Goal: Task Accomplishment & Management: Manage account settings

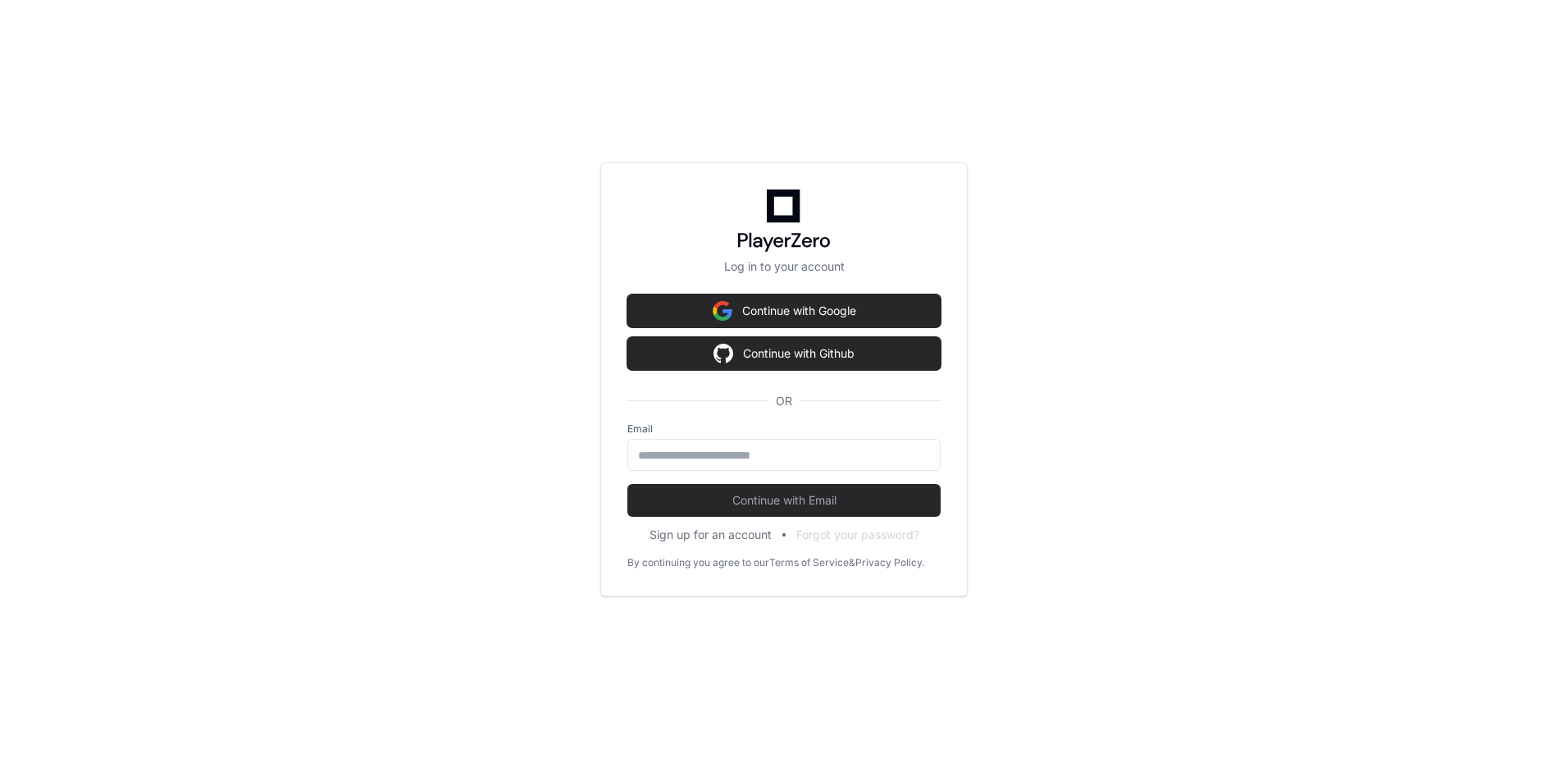
click at [561, 392] on div "Log in to your account Continue with Google Continue with Github OR Email Conti…" at bounding box center [784, 379] width 1568 height 758
click at [565, 385] on div "Log in to your account Continue with Google Continue with Github OR Email Conti…" at bounding box center [784, 379] width 1568 height 758
click at [784, 359] on button "Continue with Github" at bounding box center [784, 353] width 313 height 32
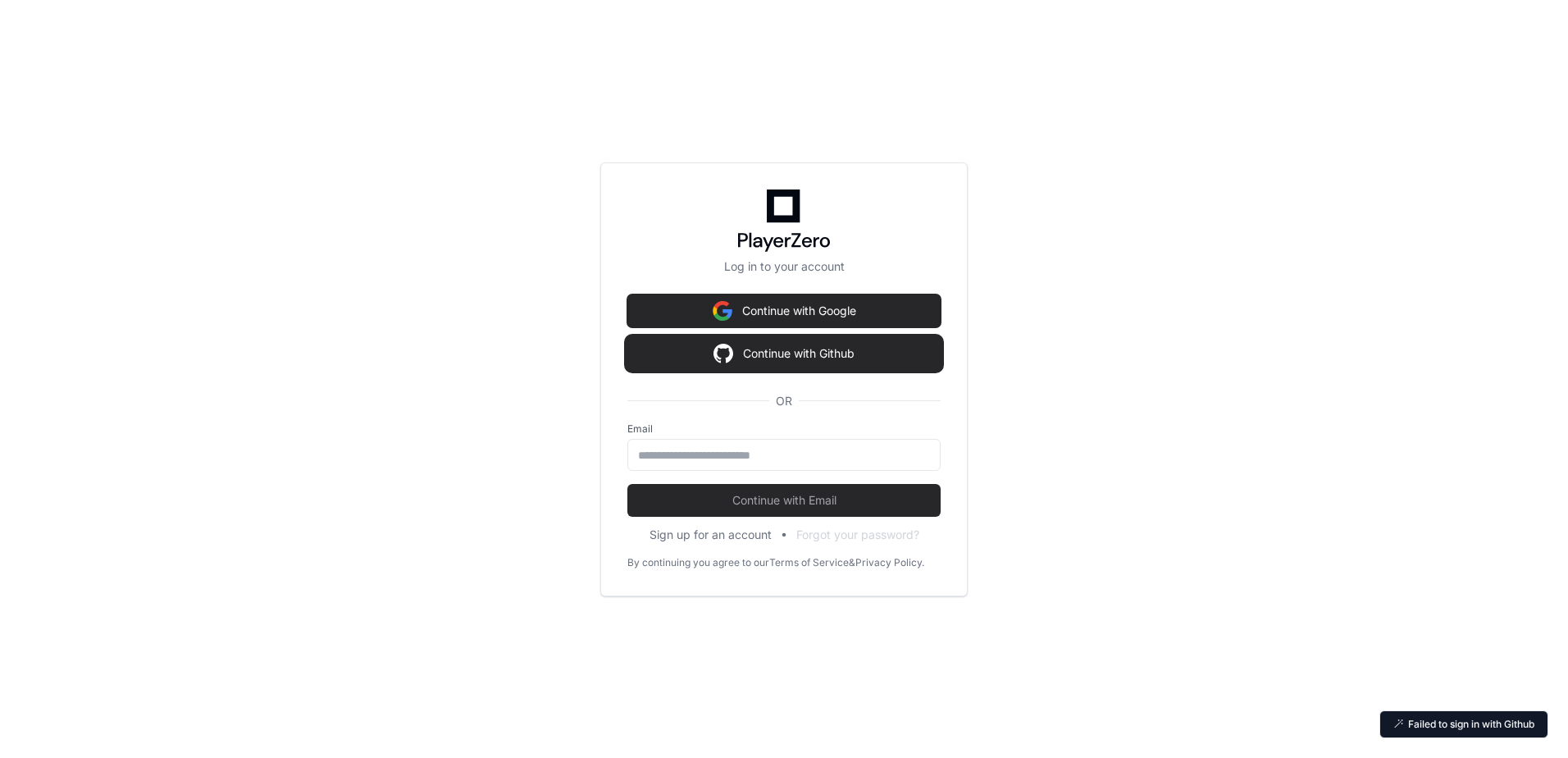
click at [816, 364] on button "Continue with Github" at bounding box center [784, 353] width 313 height 32
click at [767, 456] on input "email" at bounding box center [784, 456] width 292 height 17
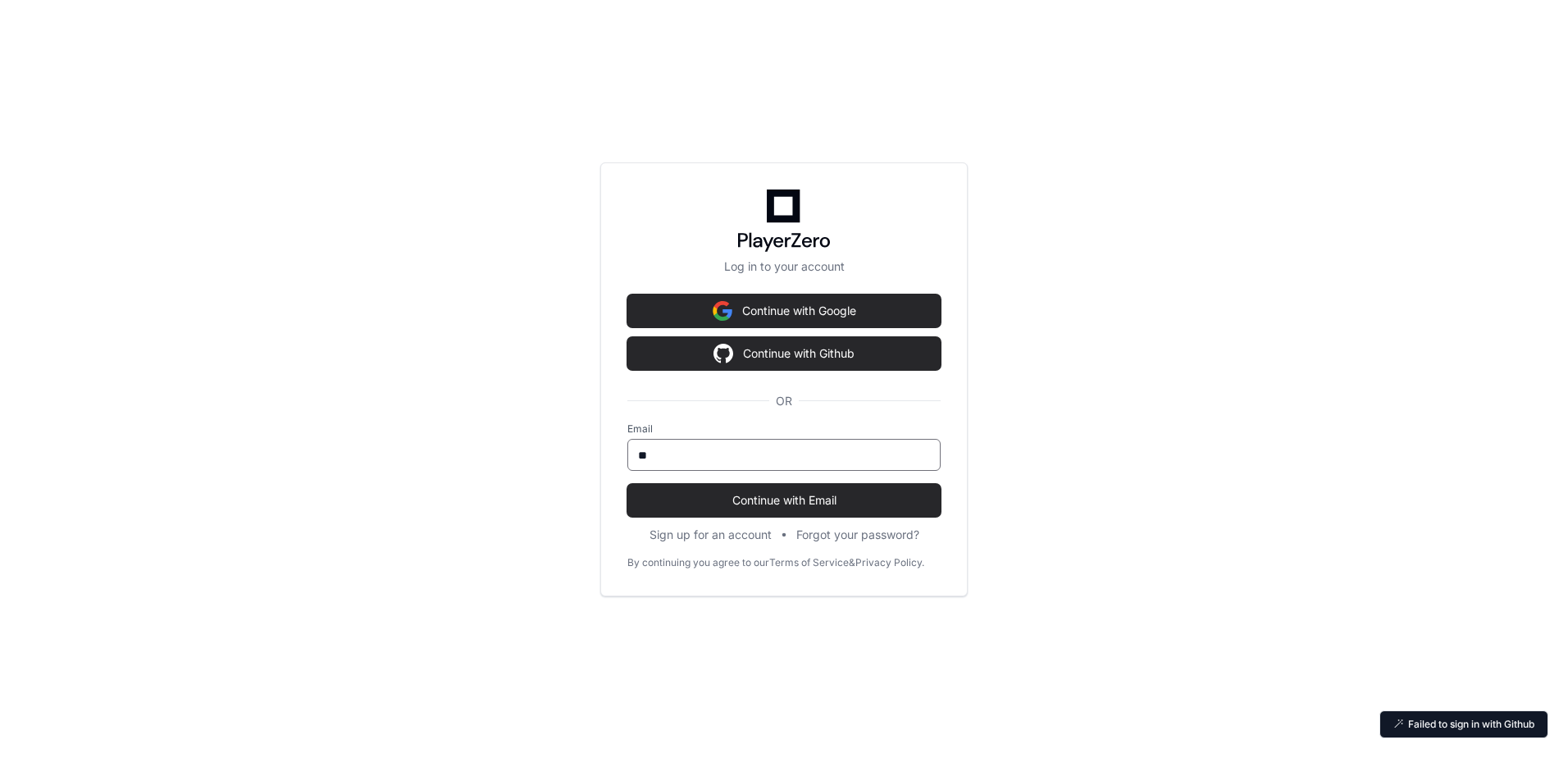
type input "*"
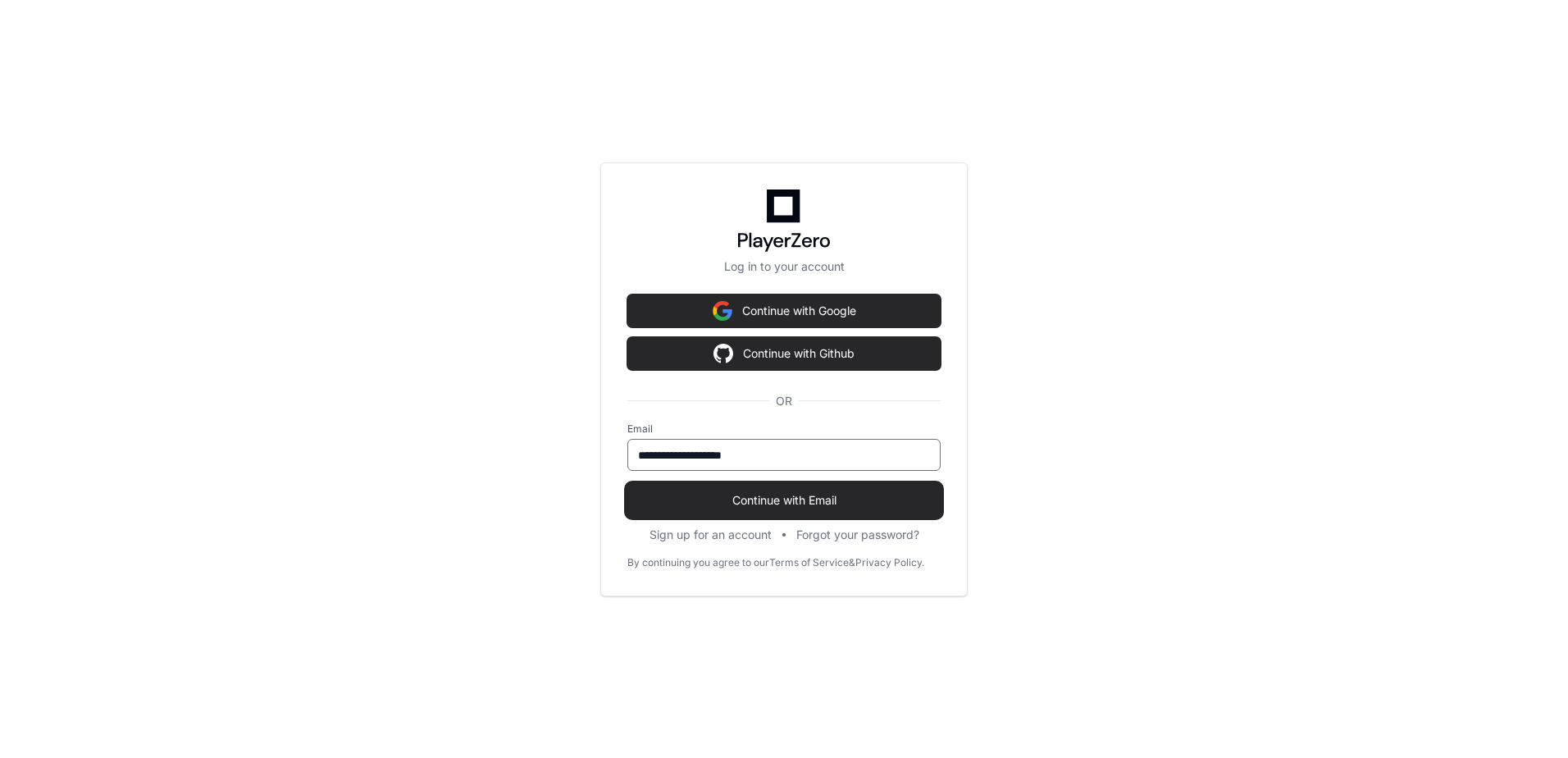
type input "**********"
click at [765, 506] on span "Continue with Email" at bounding box center [784, 500] width 313 height 17
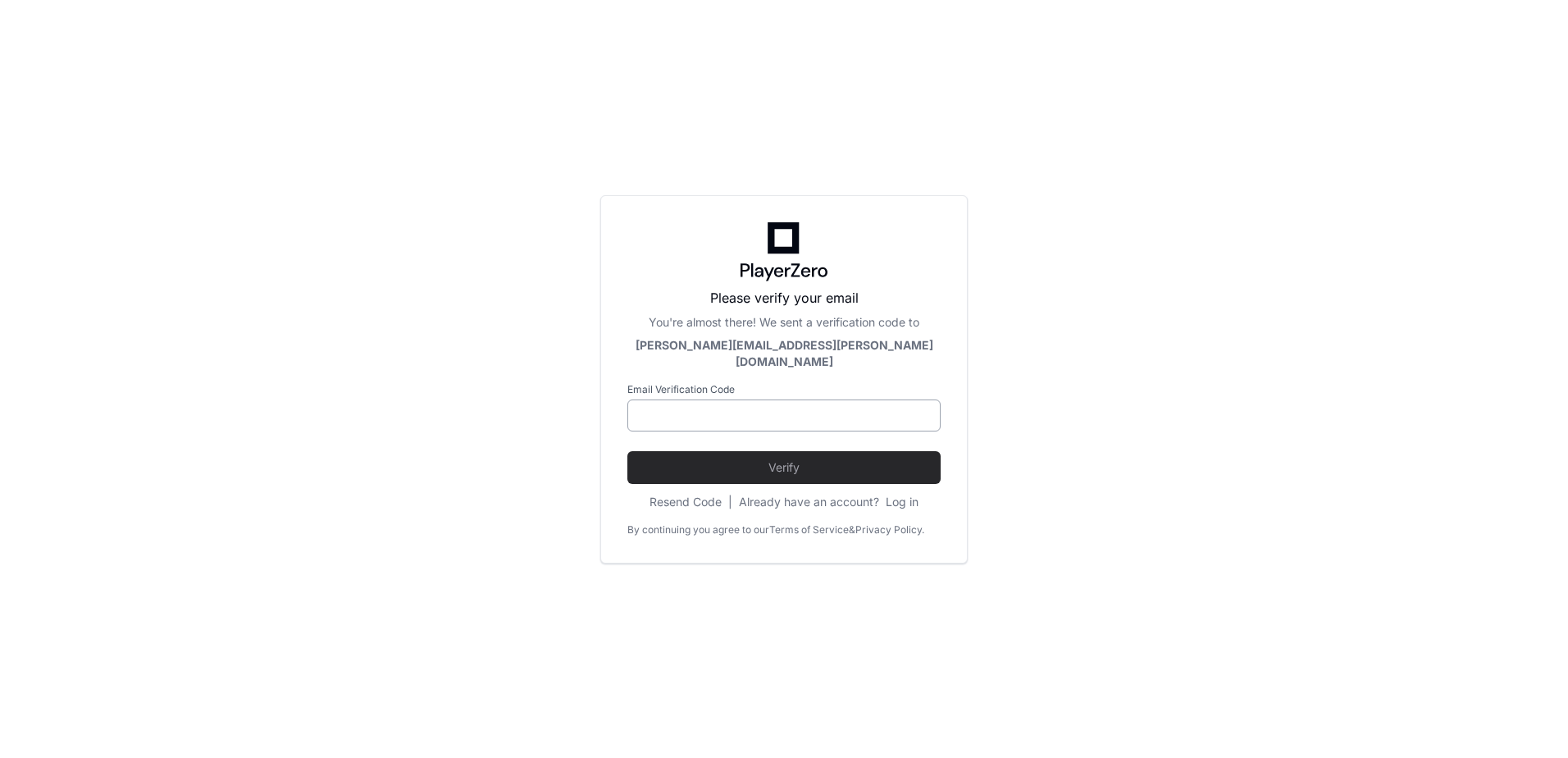
click at [815, 410] on input at bounding box center [784, 416] width 292 height 17
paste input "******"
type input "******"
click at [627, 451] on button "Verify" at bounding box center [784, 467] width 313 height 32
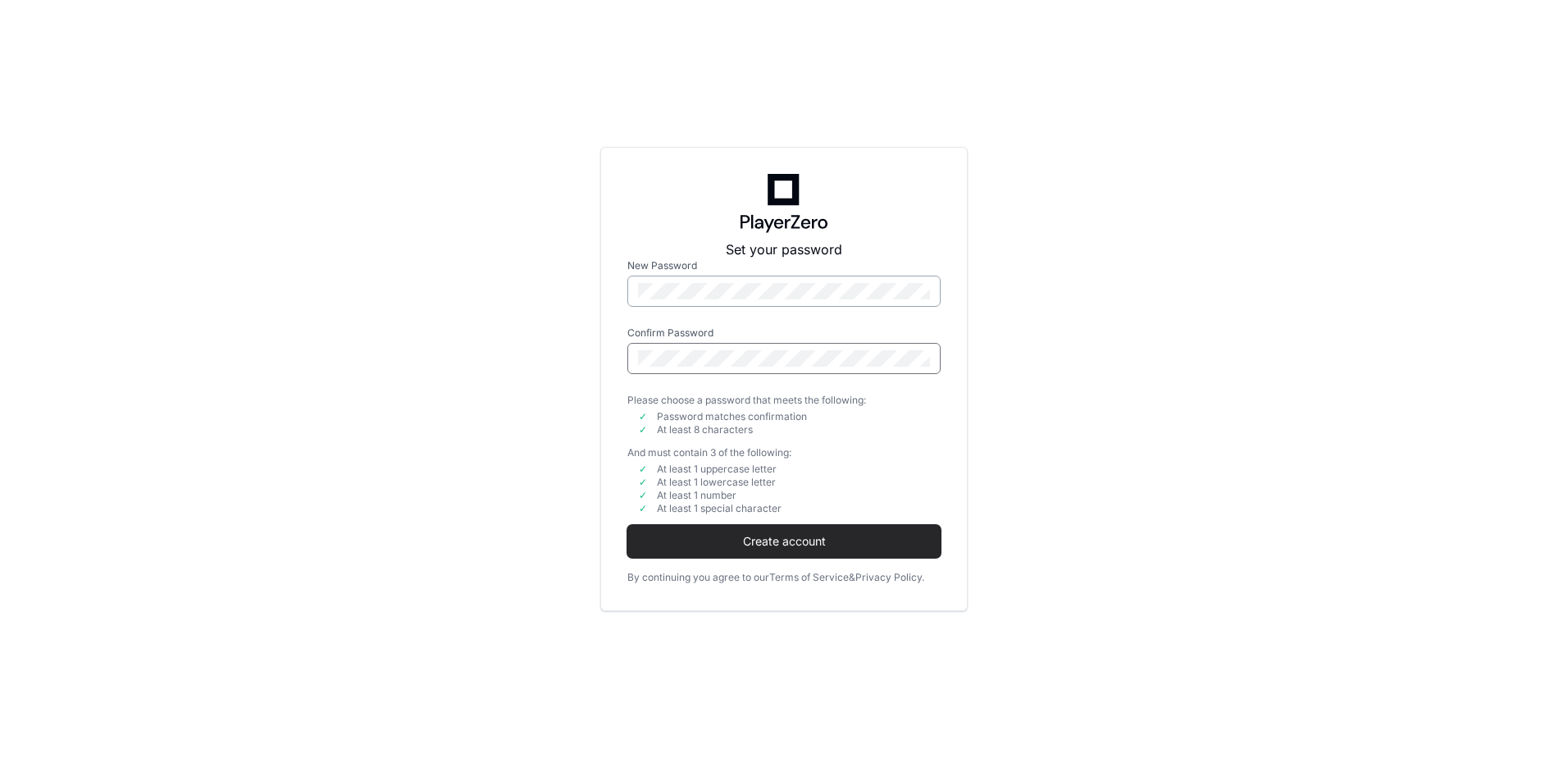
click at [627, 525] on button "Create account" at bounding box center [784, 541] width 313 height 32
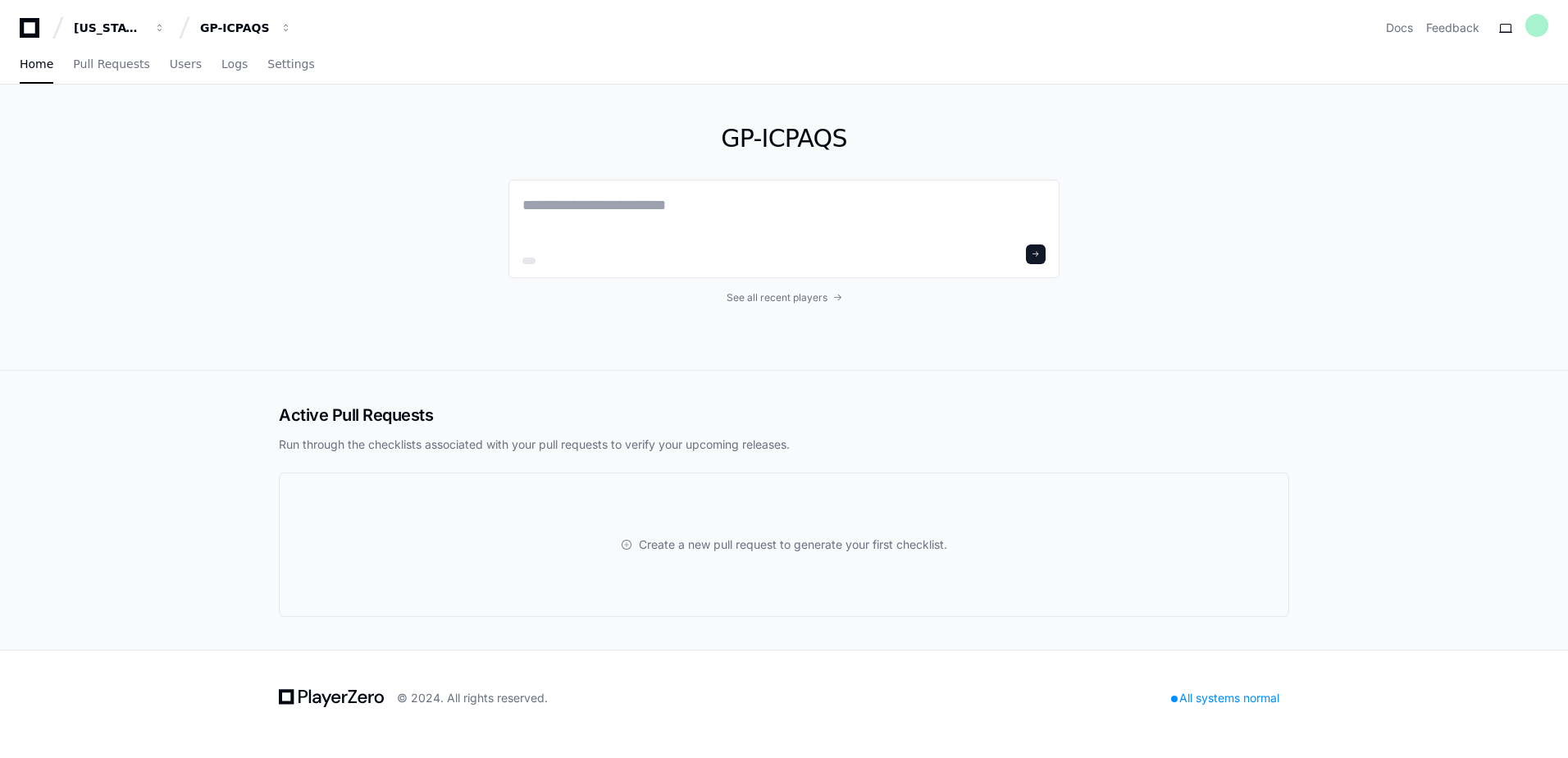
drag, startPoint x: 863, startPoint y: 0, endPoint x: 366, endPoint y: 354, distance: 610.2
click at [366, 354] on div "GP-ICPAQS See all recent players" at bounding box center [784, 226] width 1050 height 286
click at [327, 174] on div "GP-ICPAQS See all recent players" at bounding box center [784, 226] width 1050 height 286
click at [791, 299] on span "See all recent players" at bounding box center [776, 298] width 101 height 13
click at [115, 69] on span "Pull Requests" at bounding box center [111, 64] width 77 height 10
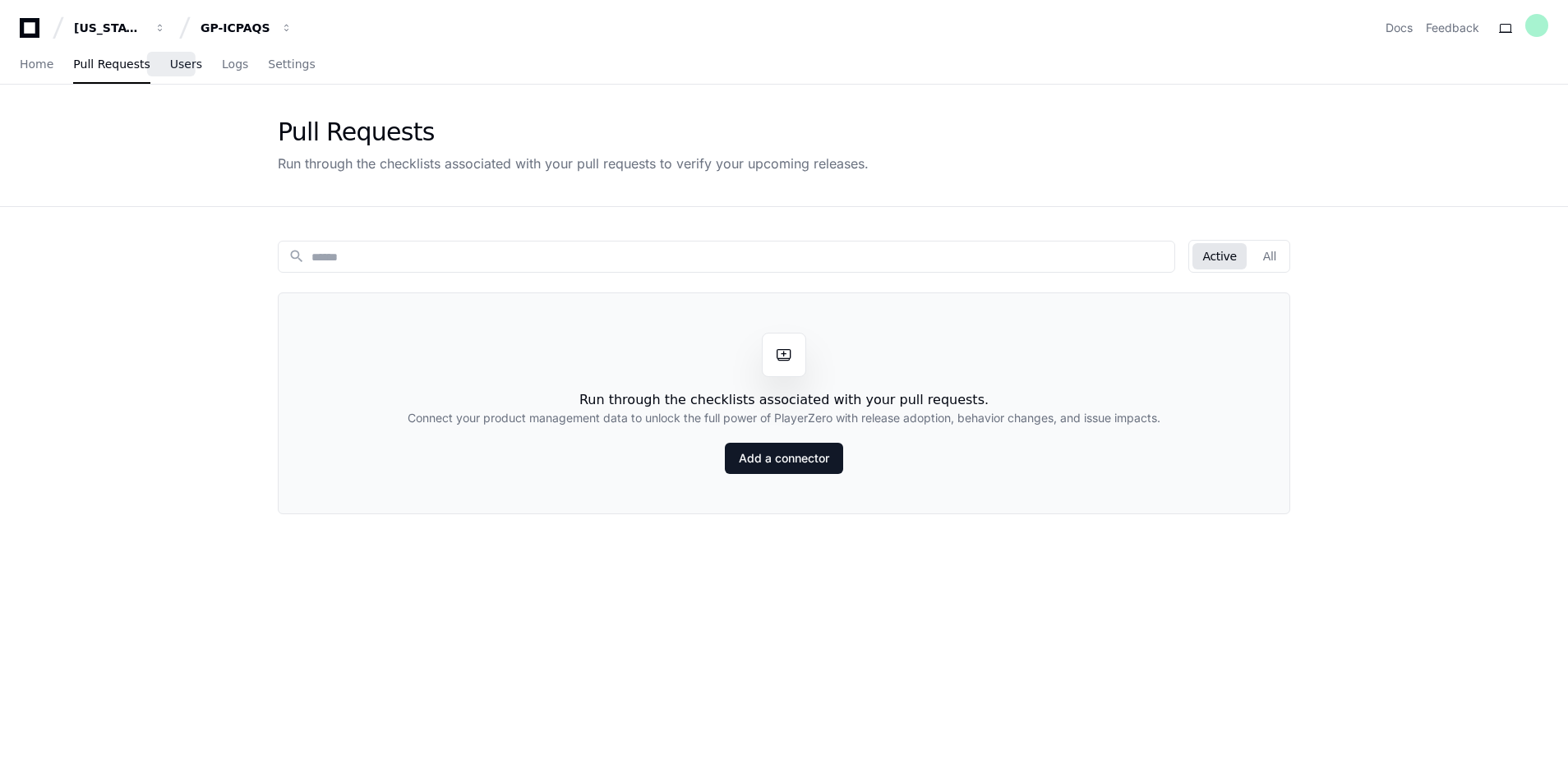
click at [170, 64] on span "Users" at bounding box center [186, 64] width 32 height 10
